Goal: Task Accomplishment & Management: Manage account settings

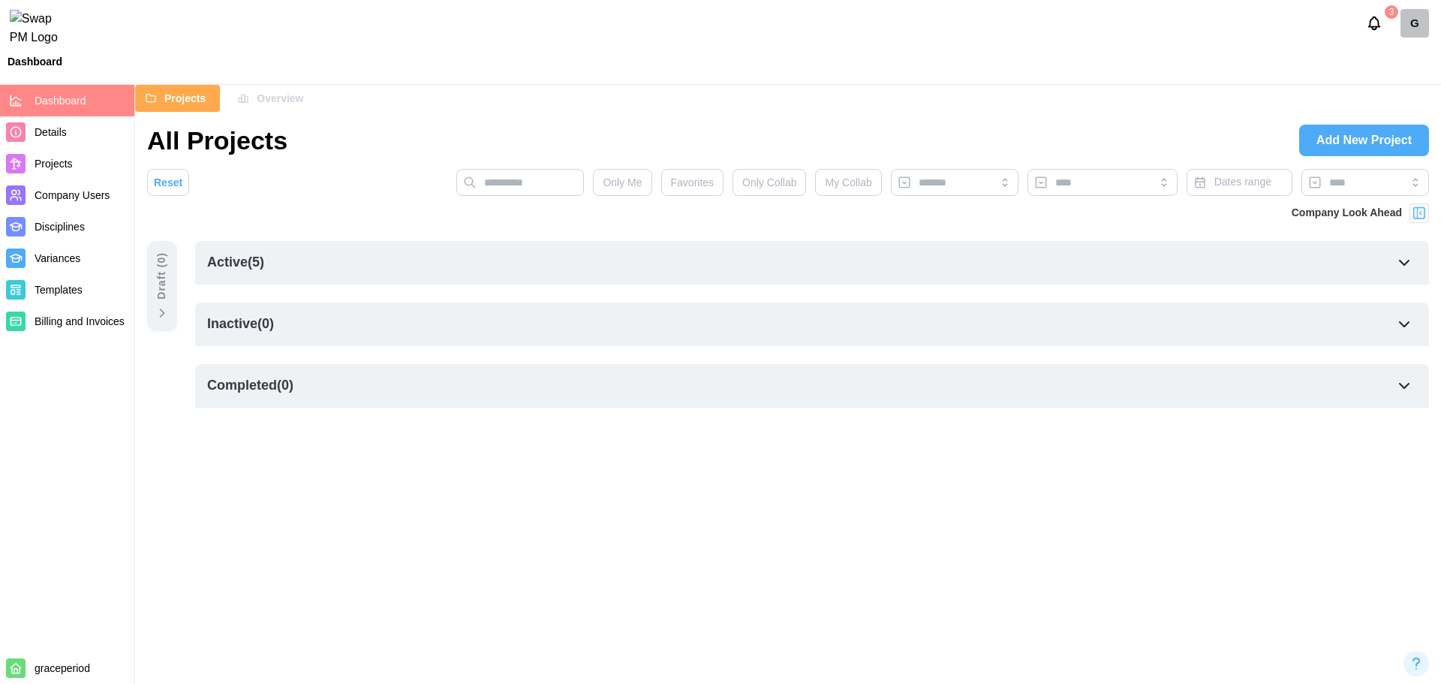
click at [1415, 37] on div "G" at bounding box center [1414, 23] width 29 height 29
click at [1382, 90] on div "Sign Out" at bounding box center [1404, 93] width 47 height 12
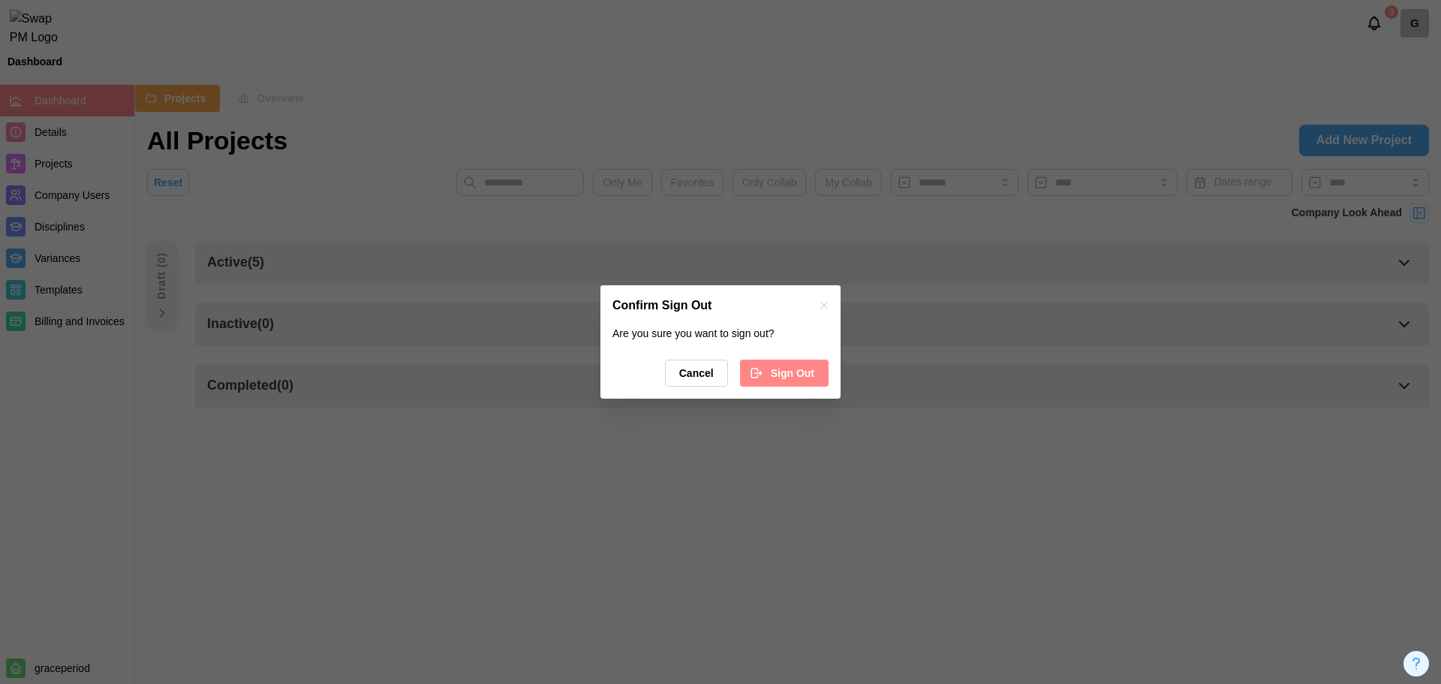
click at [797, 370] on span "Sign Out" at bounding box center [793, 373] width 44 height 26
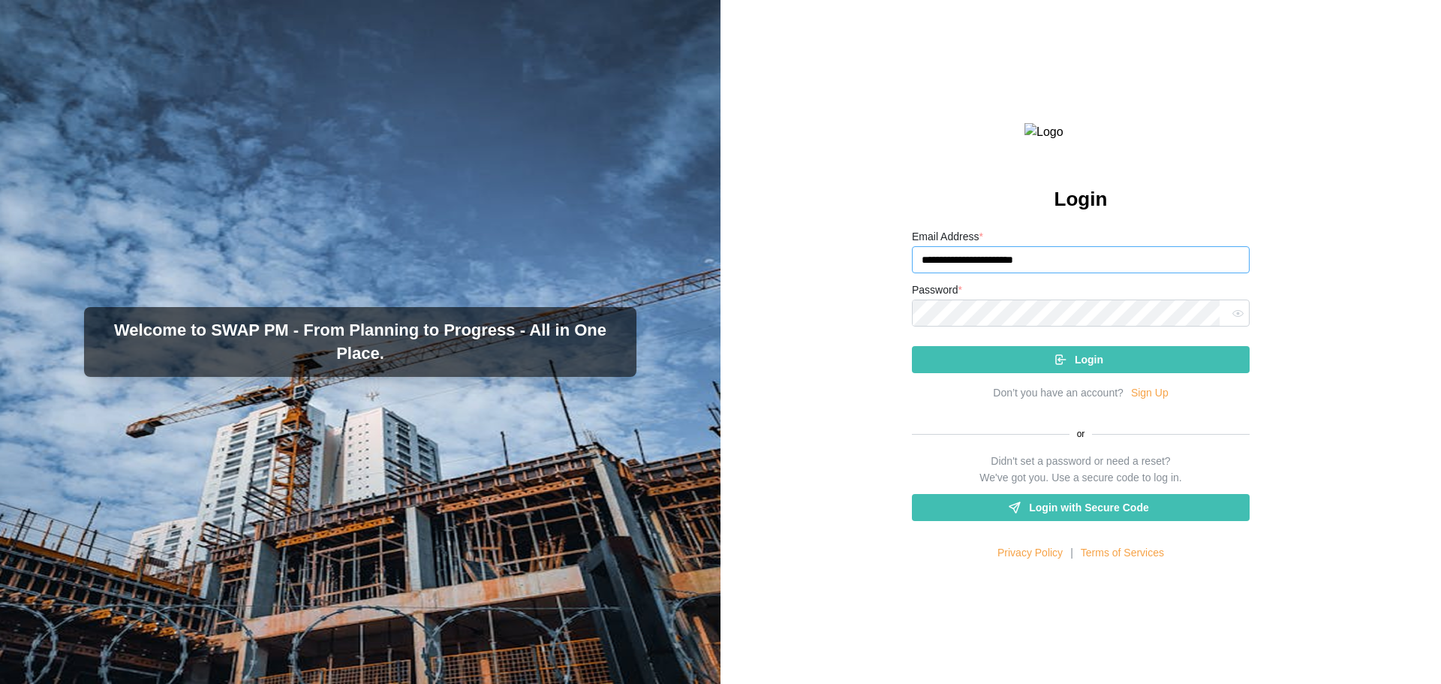
click at [1014, 273] on input "**********" at bounding box center [1081, 259] width 338 height 27
type input "**********"
click at [1076, 372] on span "Login" at bounding box center [1089, 360] width 29 height 26
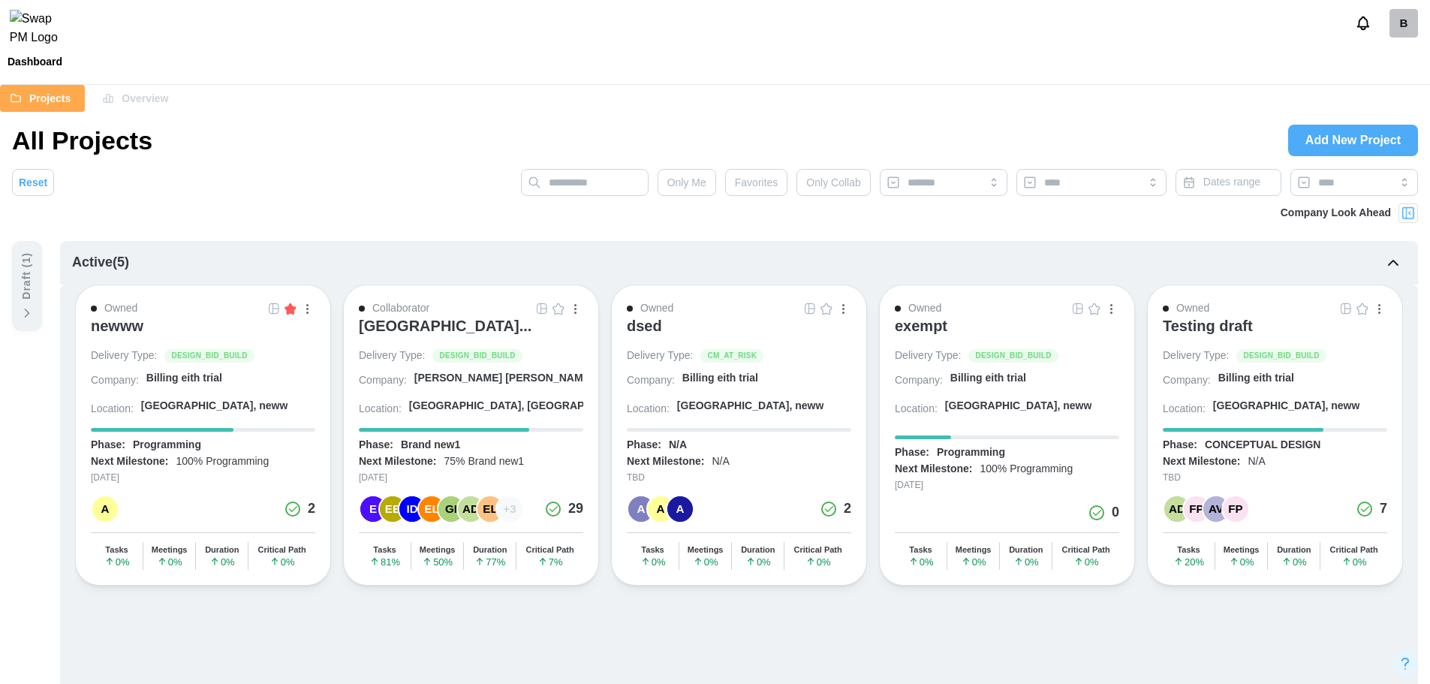
click at [934, 326] on div "exempt" at bounding box center [921, 326] width 53 height 18
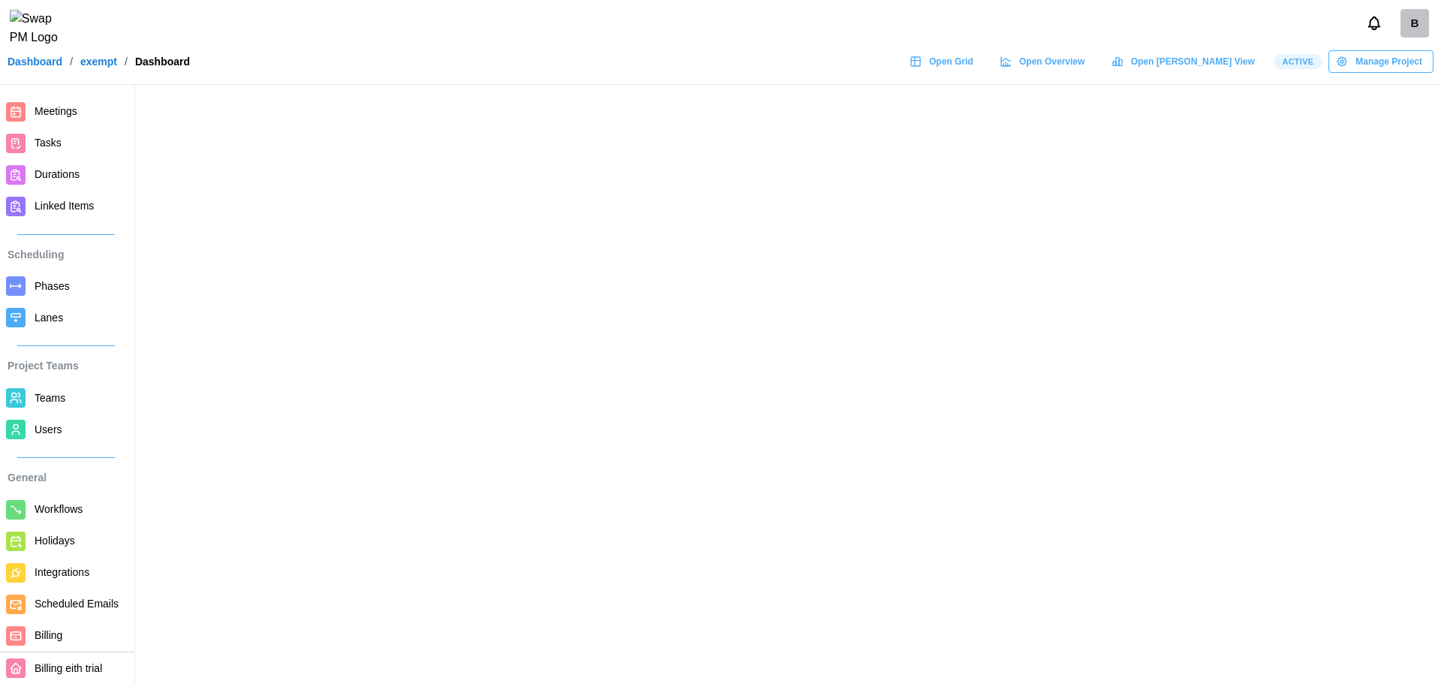
scroll to position [92, 0]
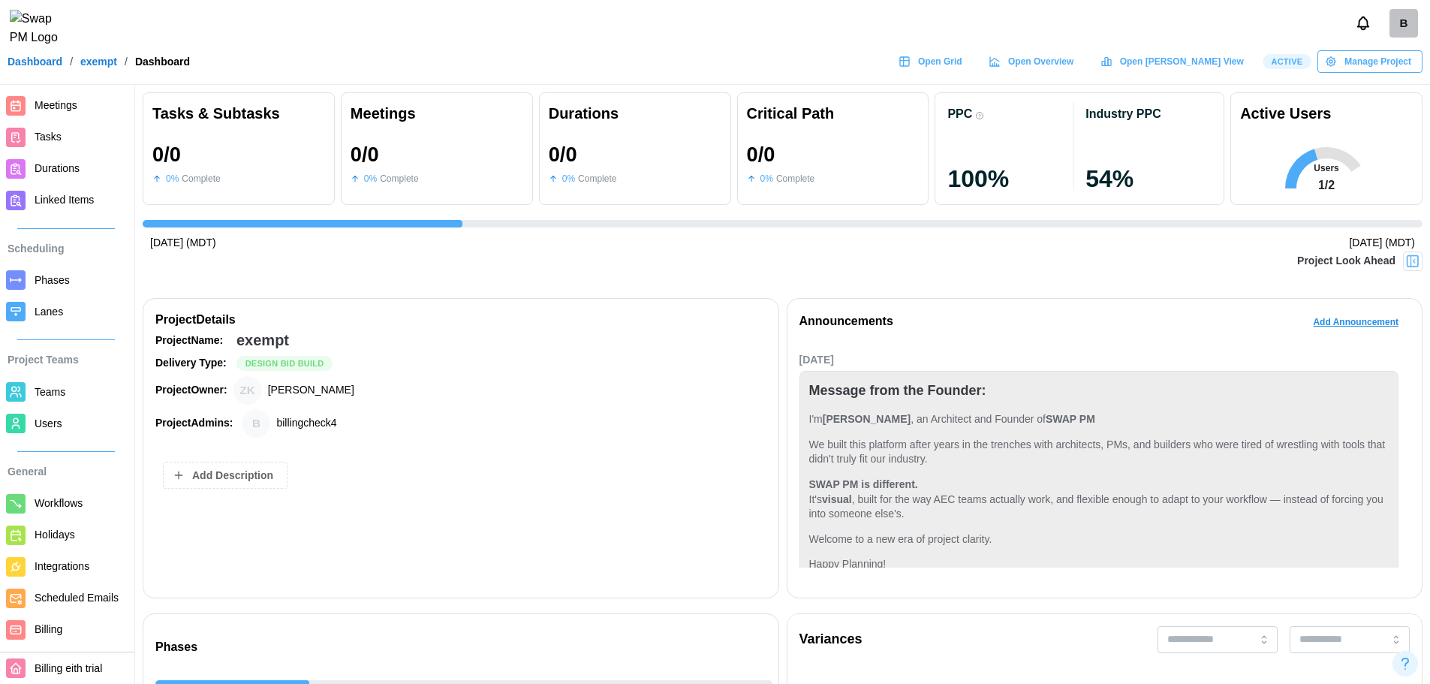
click at [77, 624] on span "Billing" at bounding box center [80, 629] width 91 height 19
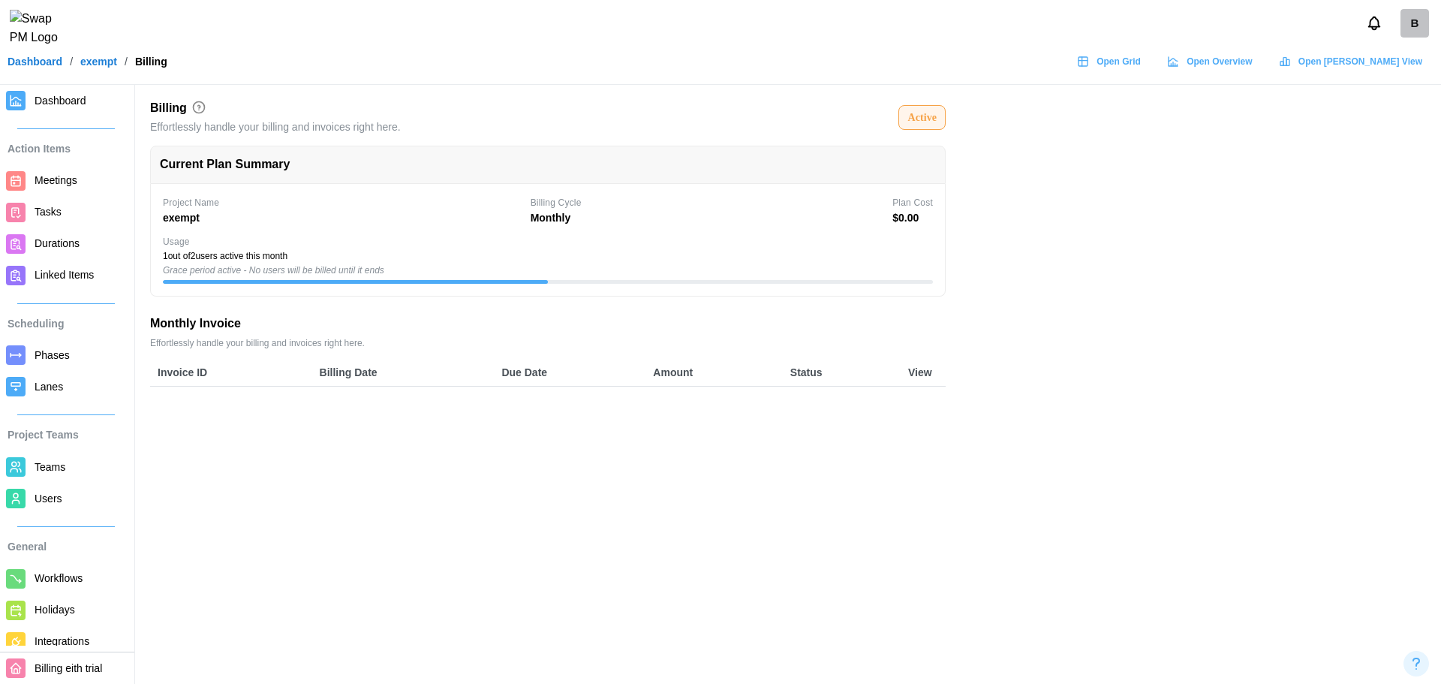
click at [56, 95] on span "Dashboard" at bounding box center [61, 101] width 52 height 12
click at [68, 107] on span "Dashboard" at bounding box center [61, 101] width 52 height 12
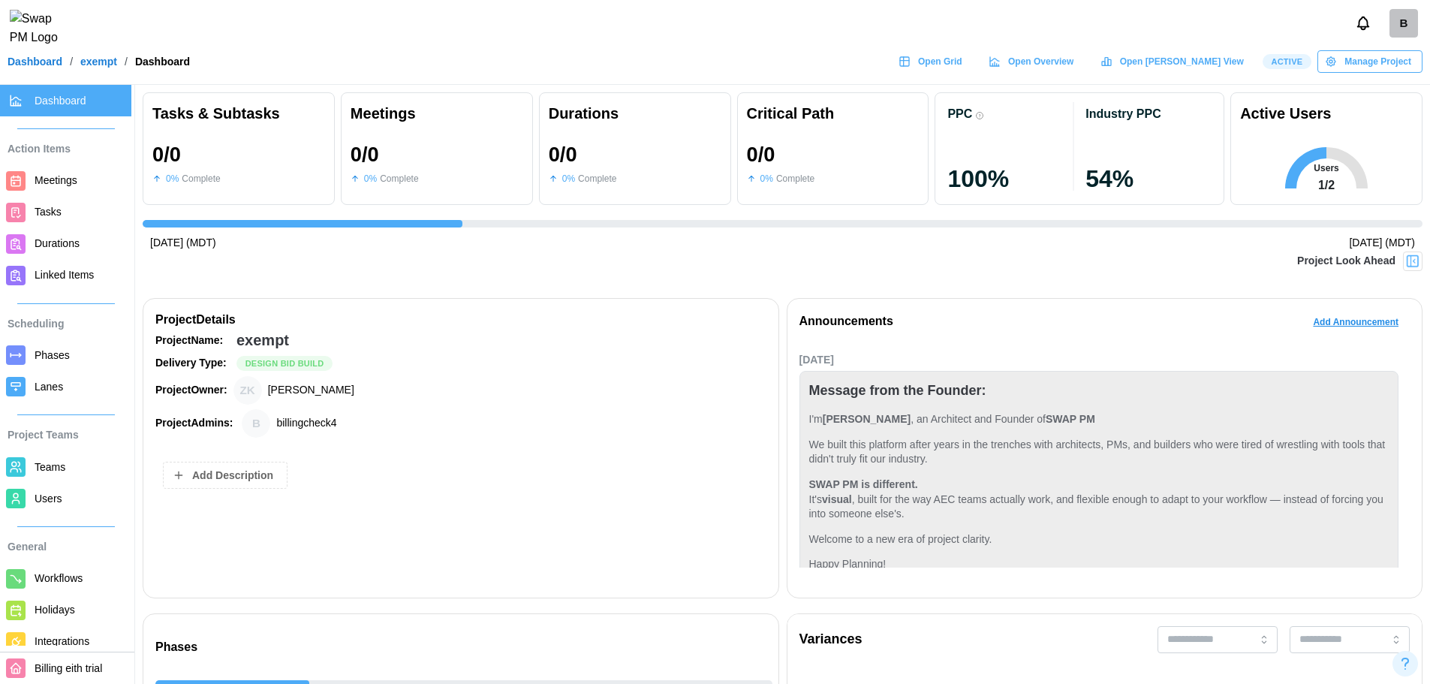
click at [59, 501] on span "Users" at bounding box center [49, 498] width 28 height 12
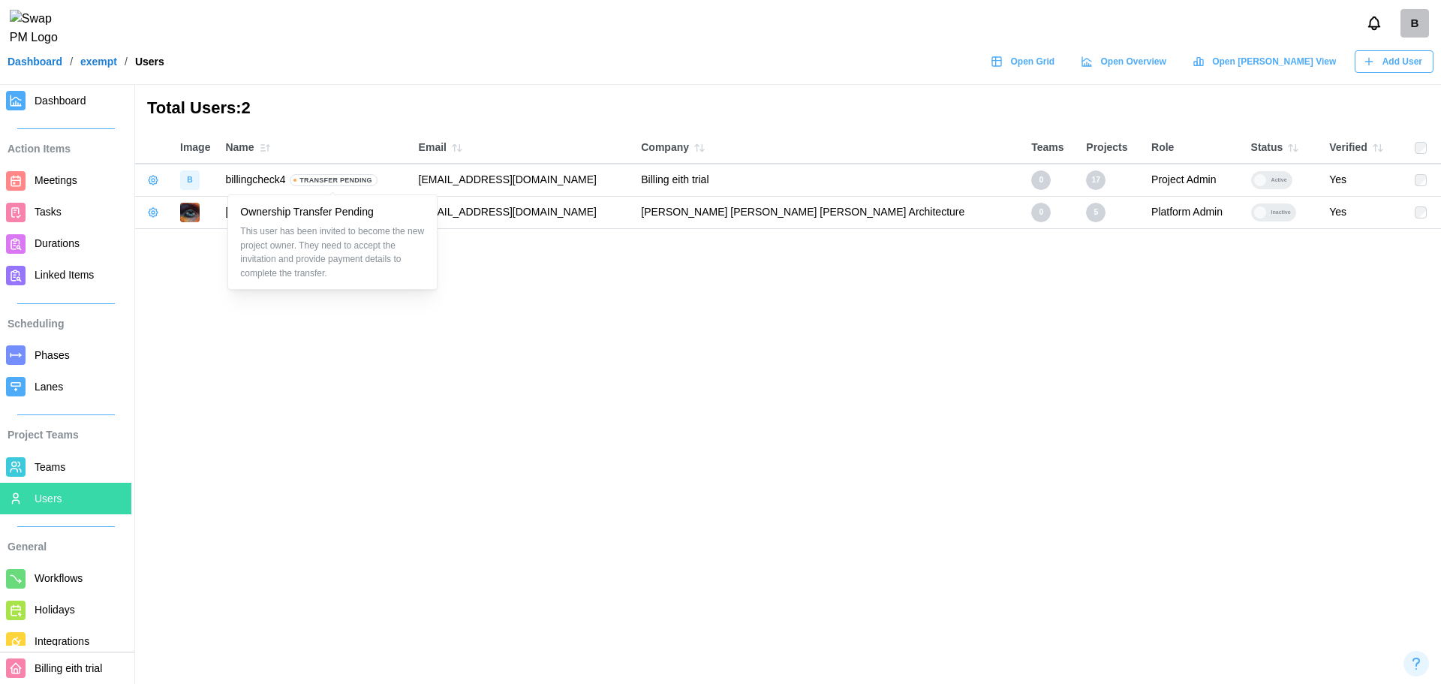
click at [344, 182] on span "Transfer Pending" at bounding box center [335, 180] width 73 height 11
